Goal: Transaction & Acquisition: Purchase product/service

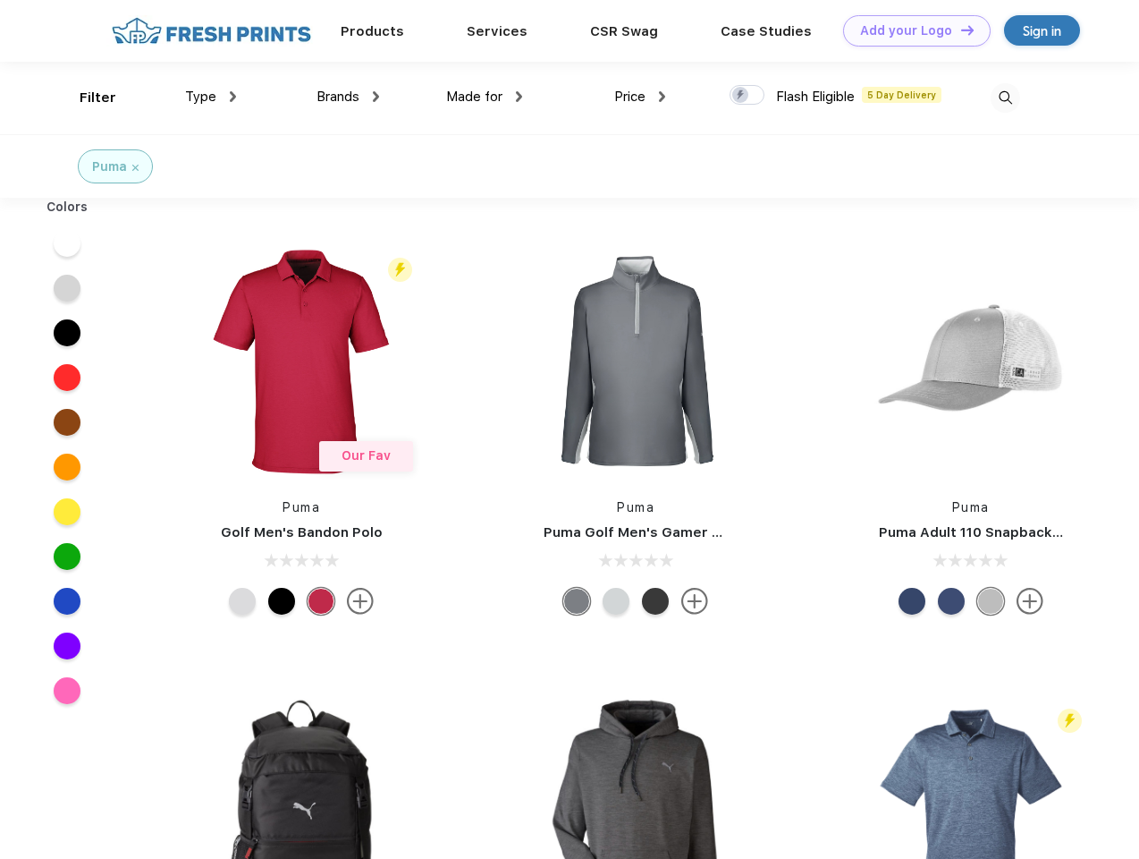
click at [910, 30] on link "Add your Logo Design Tool" at bounding box center [917, 30] width 148 height 31
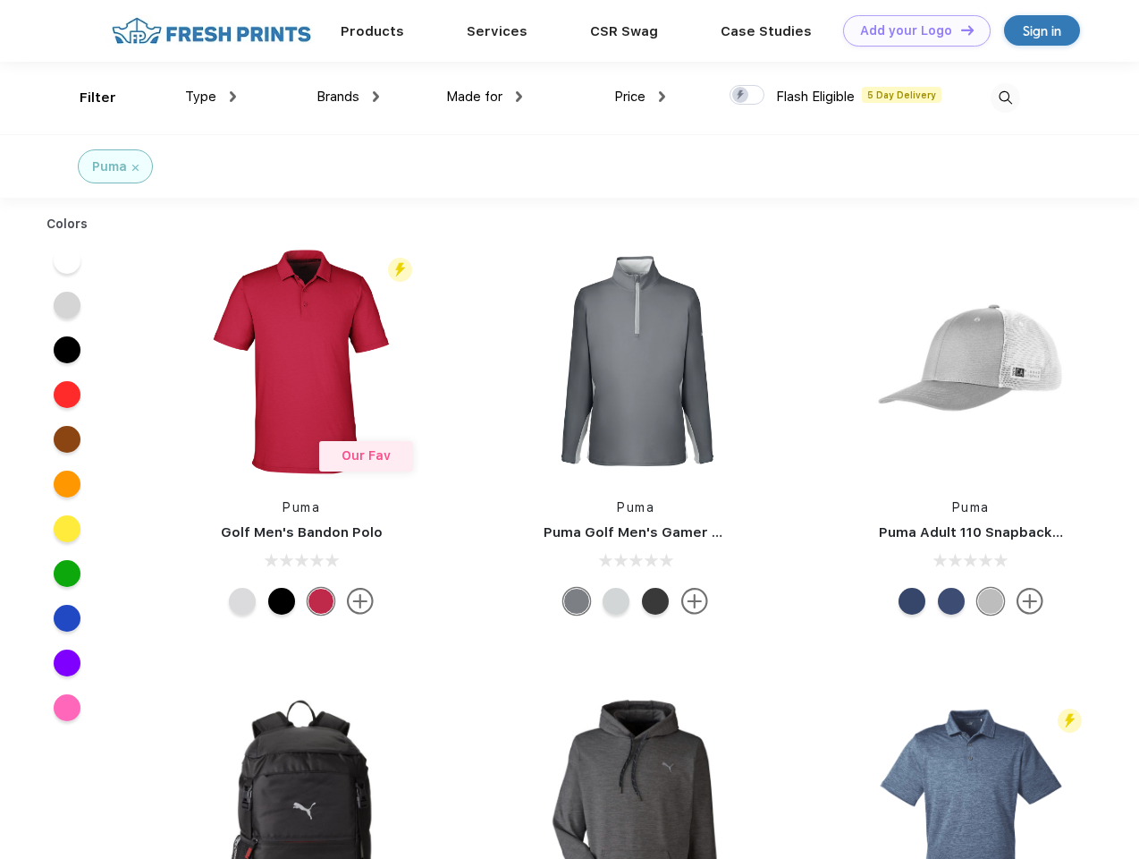
click at [0, 0] on div "Design Tool" at bounding box center [0, 0] width 0 height 0
click at [960, 30] on link "Add your Logo Design Tool" at bounding box center [917, 30] width 148 height 31
click at [86, 97] on div "Filter" at bounding box center [98, 98] width 37 height 21
click at [211, 97] on span "Type" at bounding box center [200, 97] width 31 height 16
click at [348, 97] on span "Brands" at bounding box center [338, 97] width 43 height 16
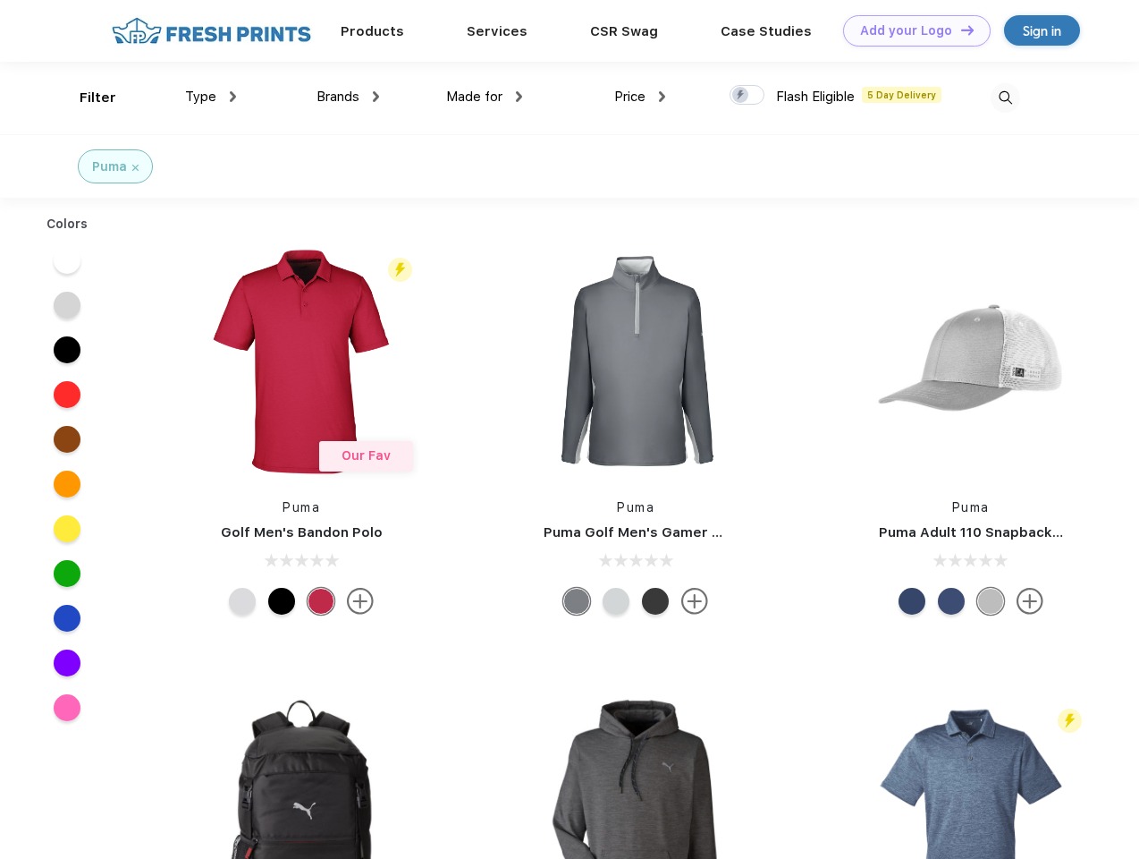
click at [485, 97] on span "Made for" at bounding box center [474, 97] width 56 height 16
click at [640, 97] on span "Price" at bounding box center [629, 97] width 31 height 16
click at [748, 96] on div at bounding box center [747, 95] width 35 height 20
click at [741, 96] on input "checkbox" at bounding box center [736, 90] width 12 height 12
click at [1005, 97] on img at bounding box center [1006, 98] width 30 height 30
